Goal: Transaction & Acquisition: Download file/media

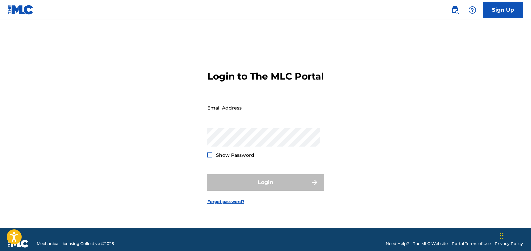
type input "[EMAIL_ADDRESS][DOMAIN_NAME]"
click at [243, 191] on div "Login" at bounding box center [265, 182] width 117 height 17
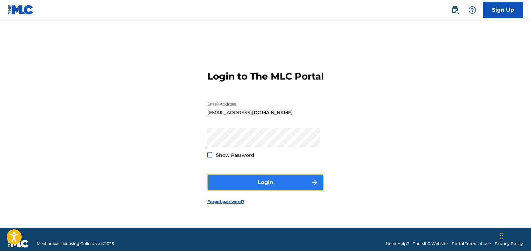
click at [264, 191] on button "Login" at bounding box center [265, 182] width 117 height 17
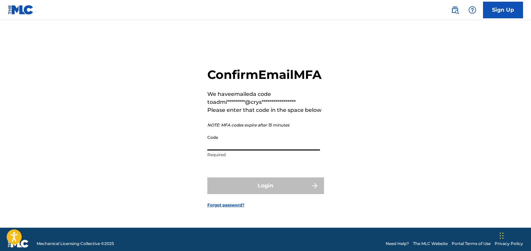
click at [244, 148] on input "Code" at bounding box center [263, 141] width 113 height 19
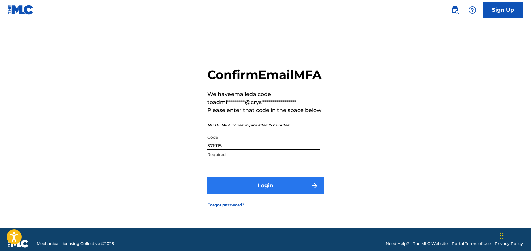
type input "571915"
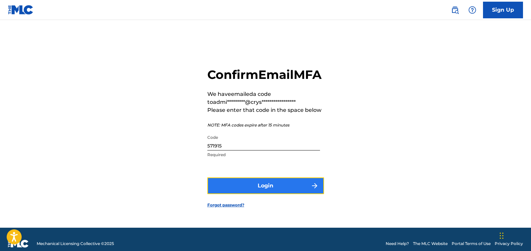
click at [235, 190] on button "Login" at bounding box center [265, 186] width 117 height 17
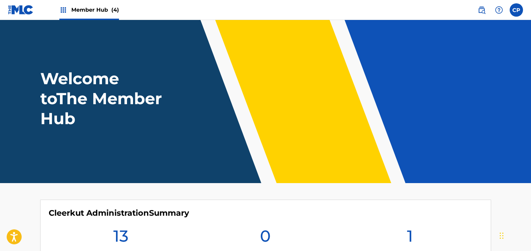
click at [108, 8] on span "Member Hub (4)" at bounding box center [95, 10] width 48 height 8
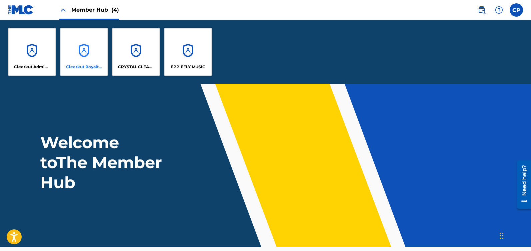
click at [81, 64] on div "Cleerkut Royalty Publishing" at bounding box center [84, 52] width 48 height 48
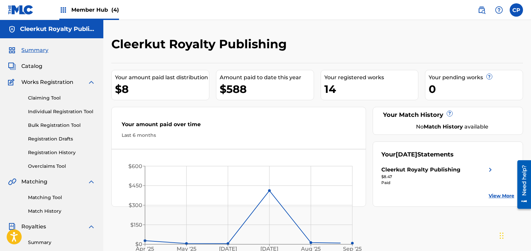
scroll to position [162, 0]
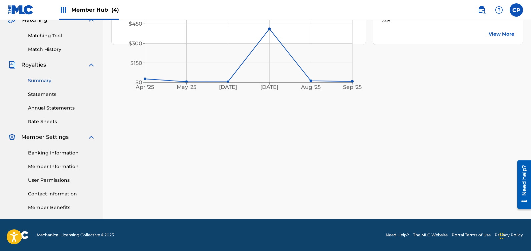
click at [36, 80] on link "Summary" at bounding box center [61, 80] width 67 height 7
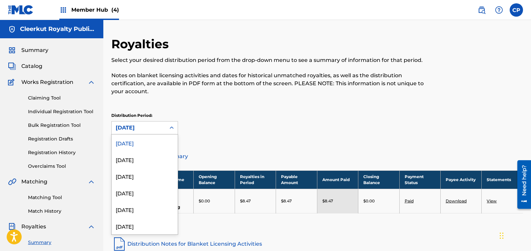
click at [151, 125] on div "[DATE]" at bounding box center [139, 128] width 46 height 8
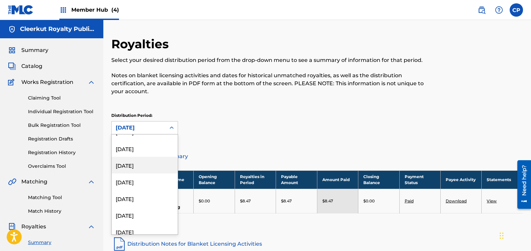
click at [154, 163] on div "[DATE]" at bounding box center [145, 165] width 66 height 17
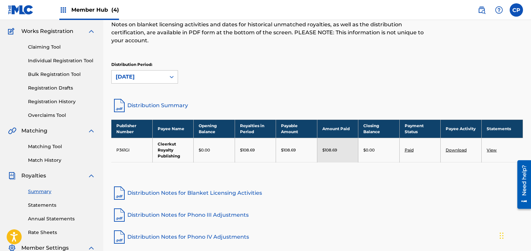
scroll to position [59, 0]
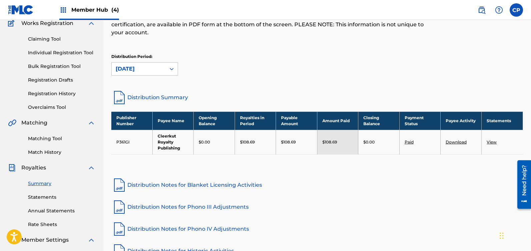
click at [492, 142] on link "View" at bounding box center [492, 142] width 10 height 5
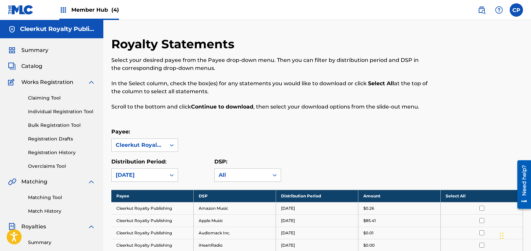
scroll to position [59, 0]
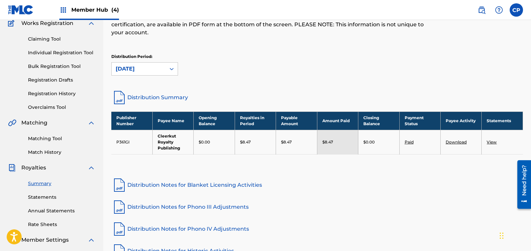
click at [454, 142] on link "Download" at bounding box center [456, 142] width 21 height 5
click at [143, 68] on div "[DATE]" at bounding box center [139, 69] width 46 height 8
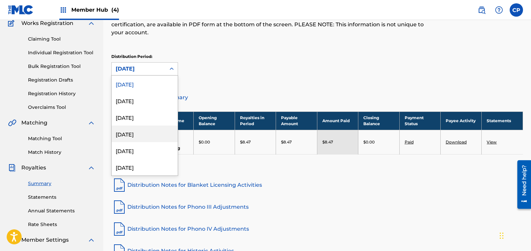
scroll to position [64, 0]
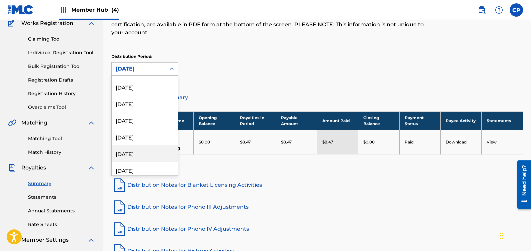
click at [140, 155] on div "[DATE]" at bounding box center [145, 153] width 66 height 17
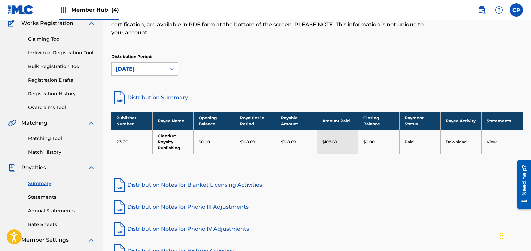
click at [494, 143] on link "View" at bounding box center [492, 142] width 10 height 5
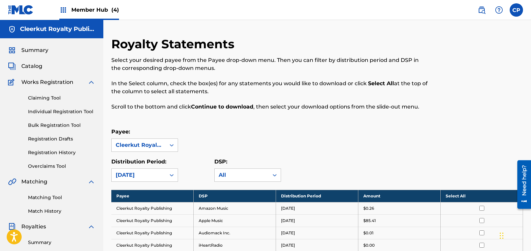
scroll to position [142, 0]
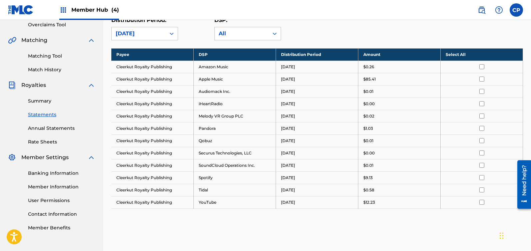
click at [458, 55] on th "Select All" at bounding box center [482, 54] width 82 height 12
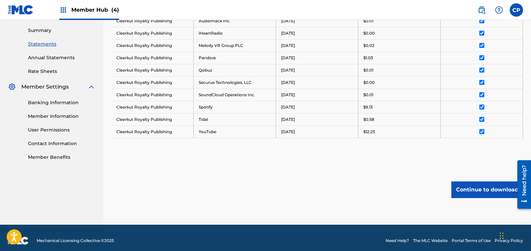
scroll to position [204, 0]
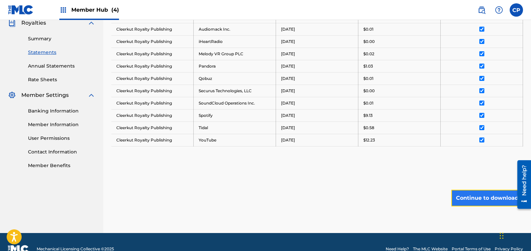
click at [479, 200] on button "Continue to download" at bounding box center [488, 198] width 72 height 17
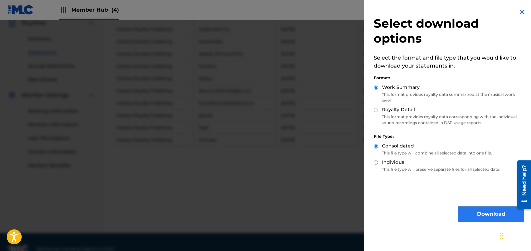
click at [487, 211] on button "Download" at bounding box center [491, 214] width 67 height 17
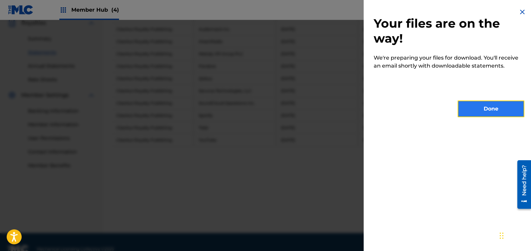
click at [494, 110] on button "Done" at bounding box center [491, 109] width 67 height 17
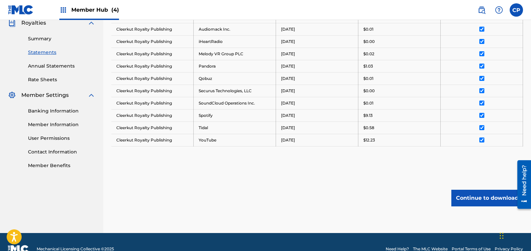
scroll to position [41, 0]
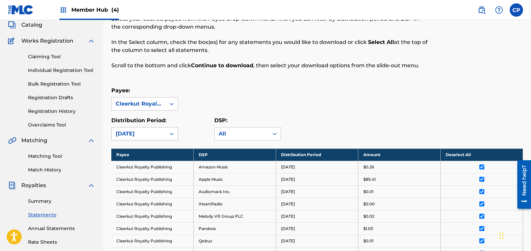
click at [156, 133] on div "[DATE]" at bounding box center [139, 134] width 46 height 8
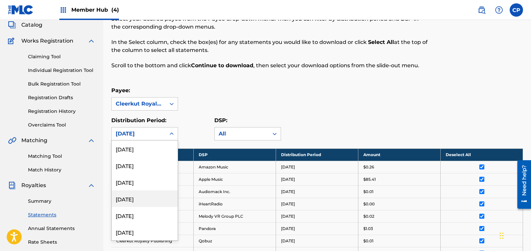
scroll to position [88, 0]
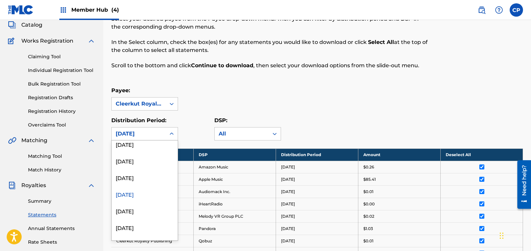
click at [145, 195] on div "[DATE]" at bounding box center [145, 194] width 66 height 17
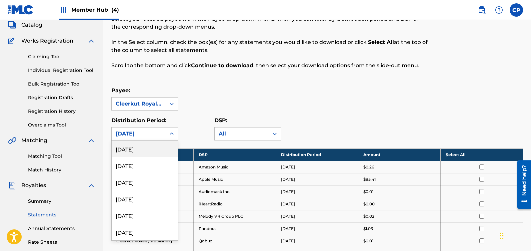
click at [152, 133] on div "[DATE]" at bounding box center [139, 134] width 46 height 8
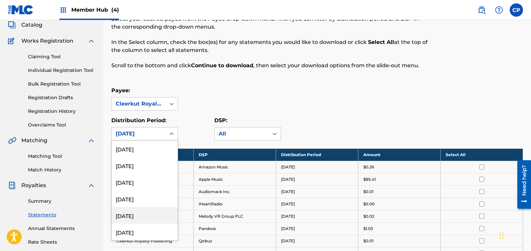
scroll to position [46, 0]
click at [131, 223] on div "[DATE]" at bounding box center [145, 220] width 66 height 17
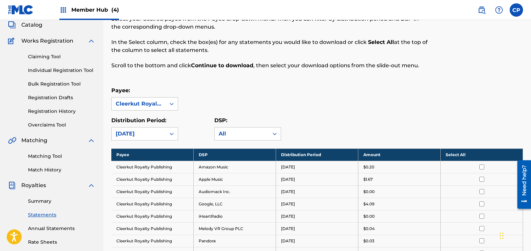
click at [451, 156] on th "Select All" at bounding box center [482, 155] width 82 height 12
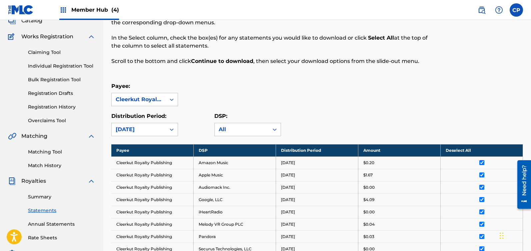
scroll to position [166, 0]
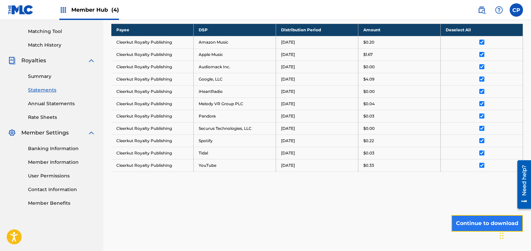
click at [479, 225] on button "Continue to download" at bounding box center [488, 223] width 72 height 17
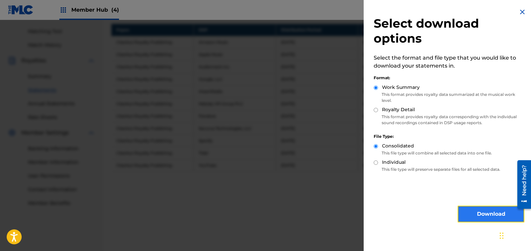
click at [481, 214] on button "Download" at bounding box center [491, 214] width 67 height 17
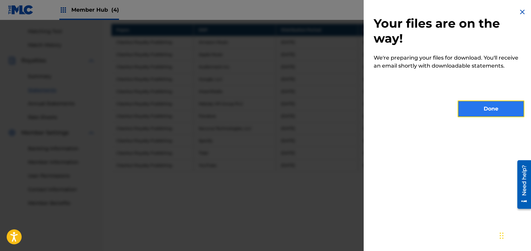
click at [485, 109] on button "Done" at bounding box center [491, 109] width 67 height 17
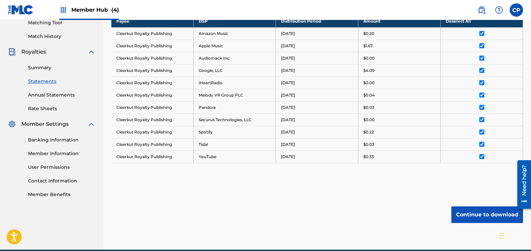
scroll to position [34, 0]
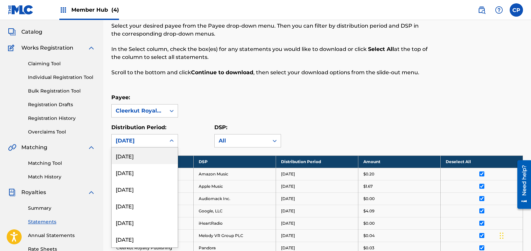
click at [151, 143] on div "[DATE]" at bounding box center [139, 141] width 46 height 8
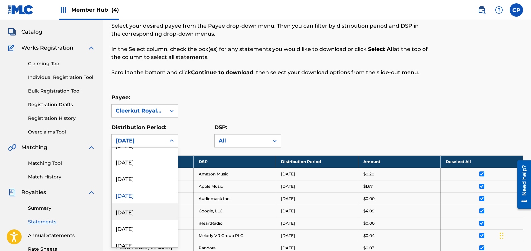
scroll to position [63, 0]
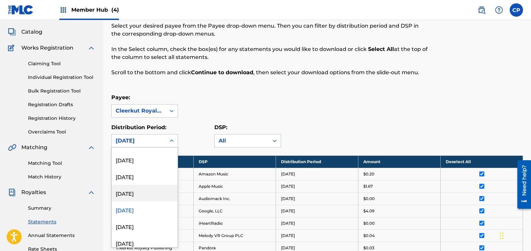
click at [134, 193] on div "[DATE]" at bounding box center [145, 193] width 66 height 17
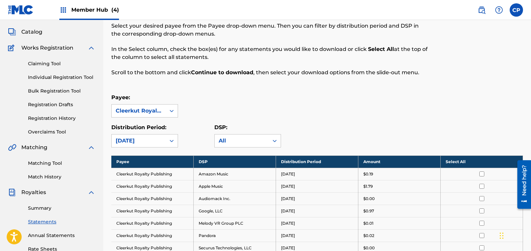
click at [150, 134] on div "Distribution Period: option [DATE], selected. [DATE]" at bounding box center [144, 136] width 67 height 24
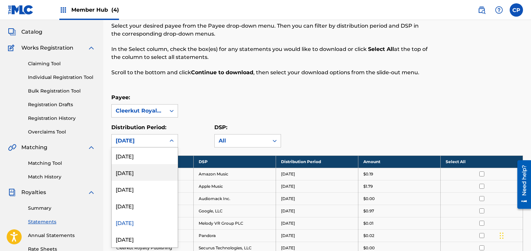
scroll to position [42, 0]
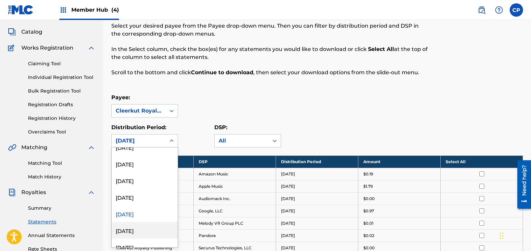
click at [136, 231] on div "[DATE]" at bounding box center [145, 230] width 66 height 17
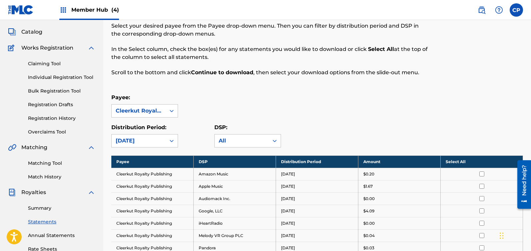
click at [154, 142] on div "[DATE]" at bounding box center [139, 141] width 46 height 8
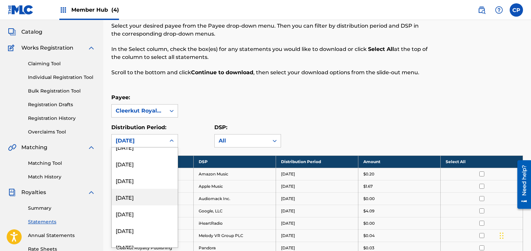
scroll to position [33, 0]
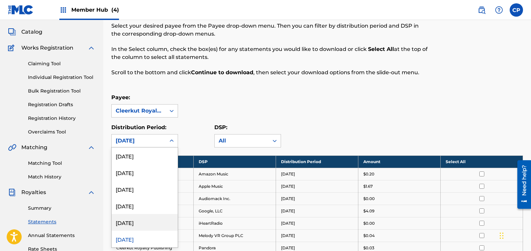
click at [143, 220] on div "[DATE]" at bounding box center [145, 222] width 66 height 17
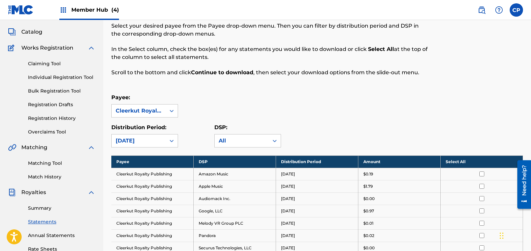
click at [396, 108] on div "Payee: Cleerkut Royalty Publishing" at bounding box center [317, 106] width 412 height 24
click at [470, 160] on th "Select All" at bounding box center [482, 162] width 82 height 12
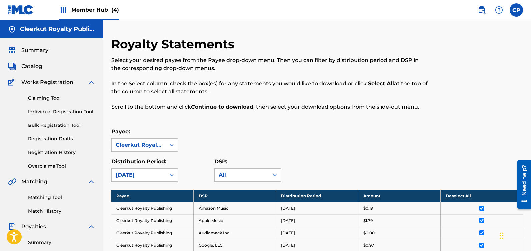
scroll to position [157, 0]
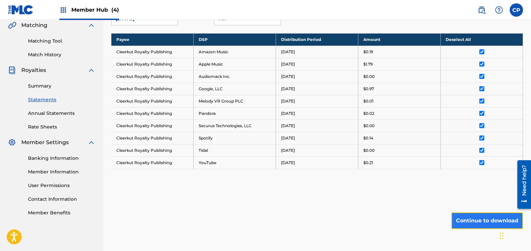
click at [477, 222] on button "Continue to download" at bounding box center [488, 221] width 72 height 17
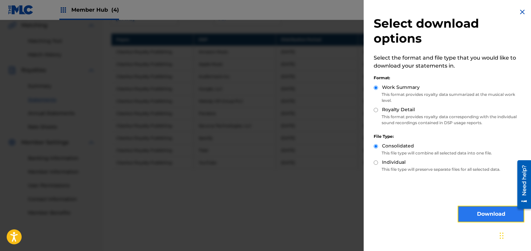
click at [480, 211] on button "Download" at bounding box center [491, 214] width 67 height 17
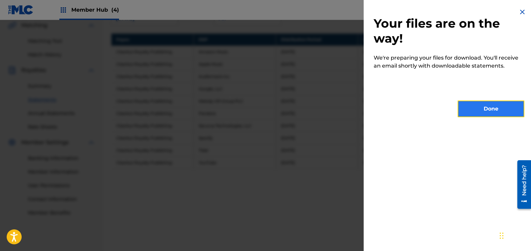
click at [484, 109] on button "Done" at bounding box center [491, 109] width 67 height 17
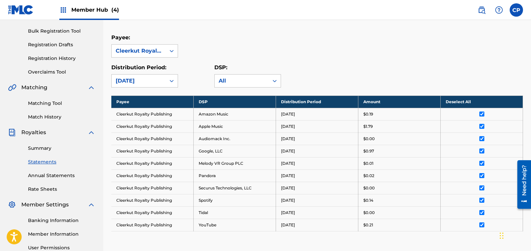
scroll to position [90, 0]
